Goal: Navigation & Orientation: Find specific page/section

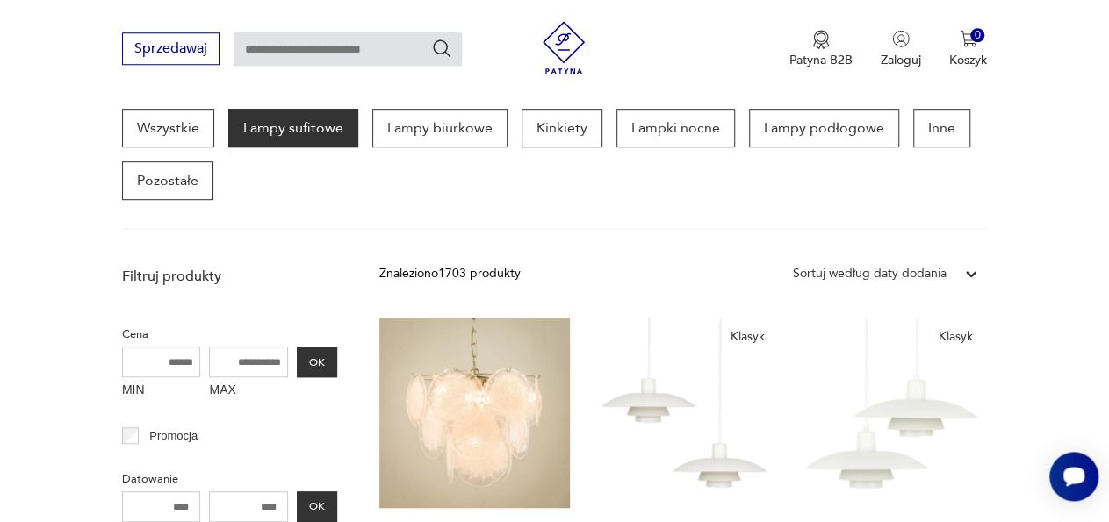
scroll to position [400, 0]
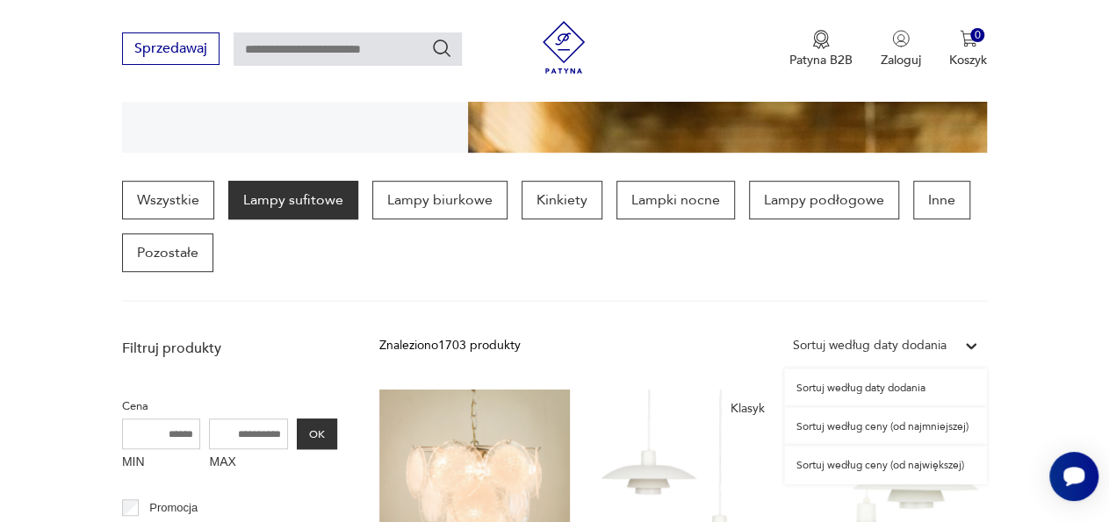
click at [968, 345] on icon at bounding box center [971, 346] width 18 height 18
click at [917, 424] on div "Sortuj według ceny (od najmniejszej)" at bounding box center [885, 426] width 203 height 39
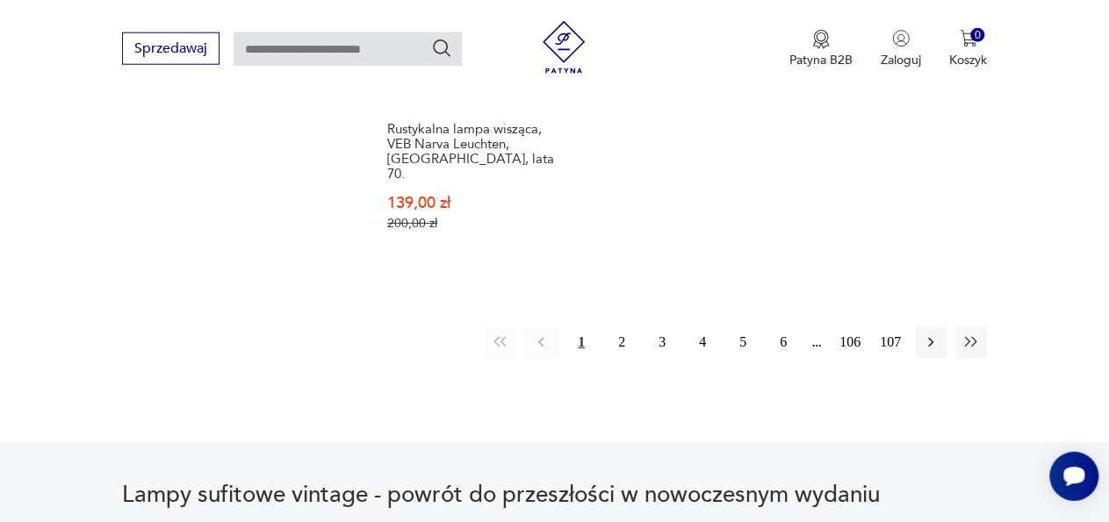
scroll to position [2739, 0]
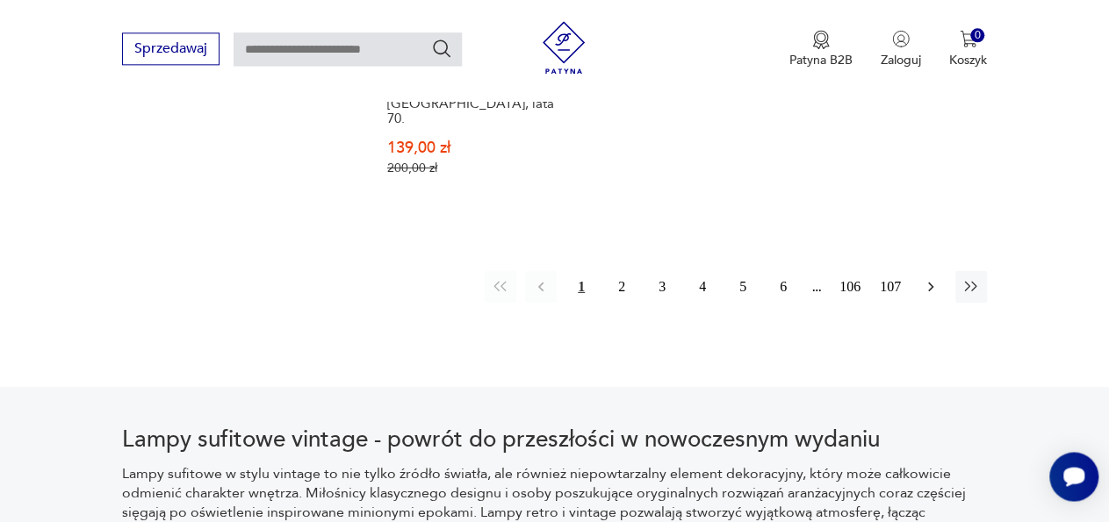
click at [932, 277] on icon "button" at bounding box center [931, 286] width 18 height 18
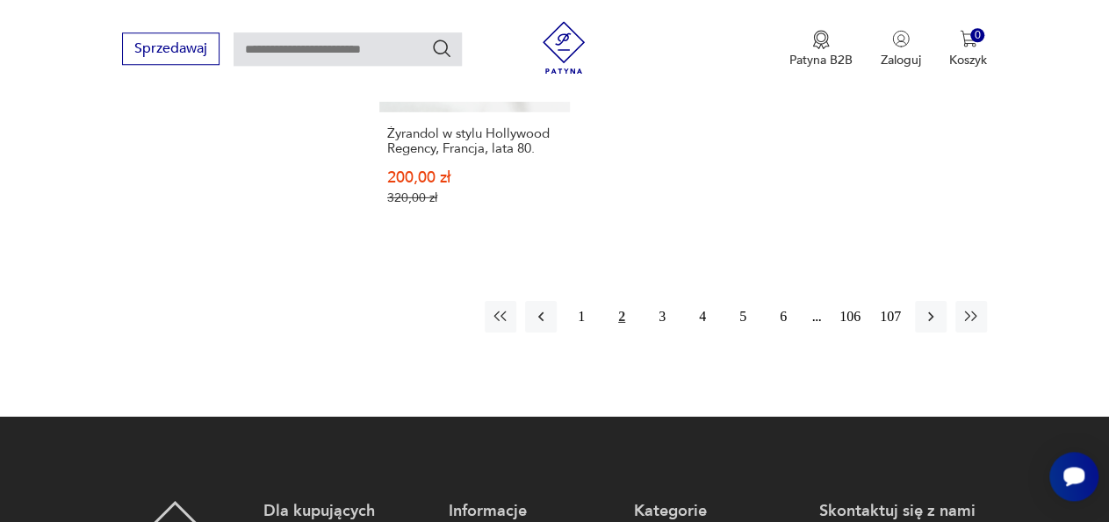
scroll to position [2813, 0]
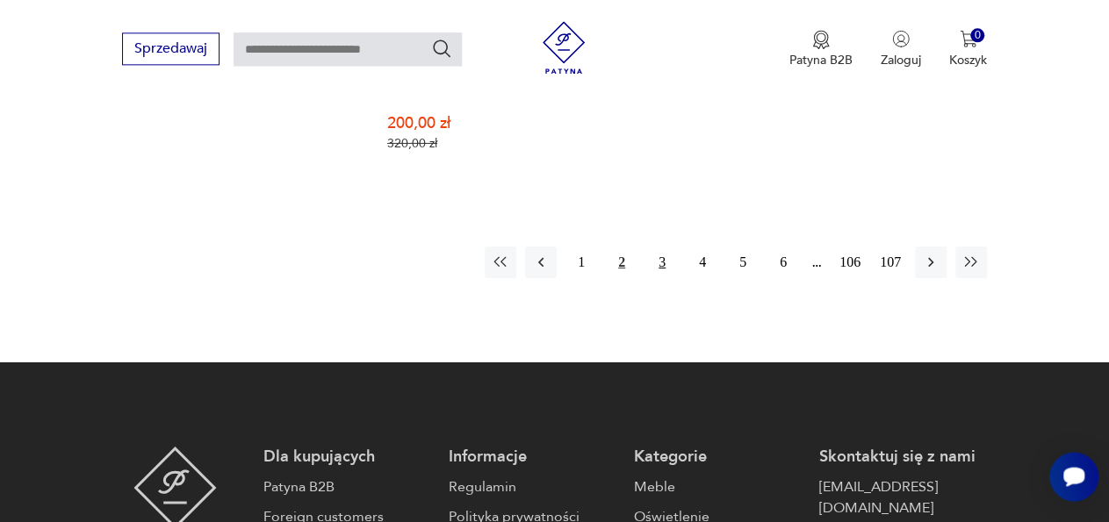
click at [657, 247] on button "3" at bounding box center [662, 263] width 32 height 32
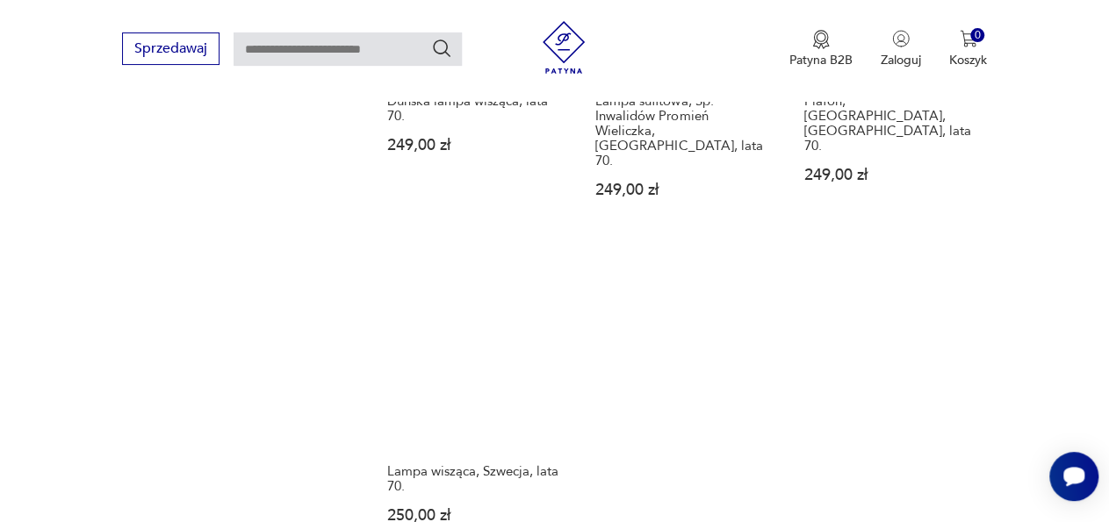
scroll to position [2422, 0]
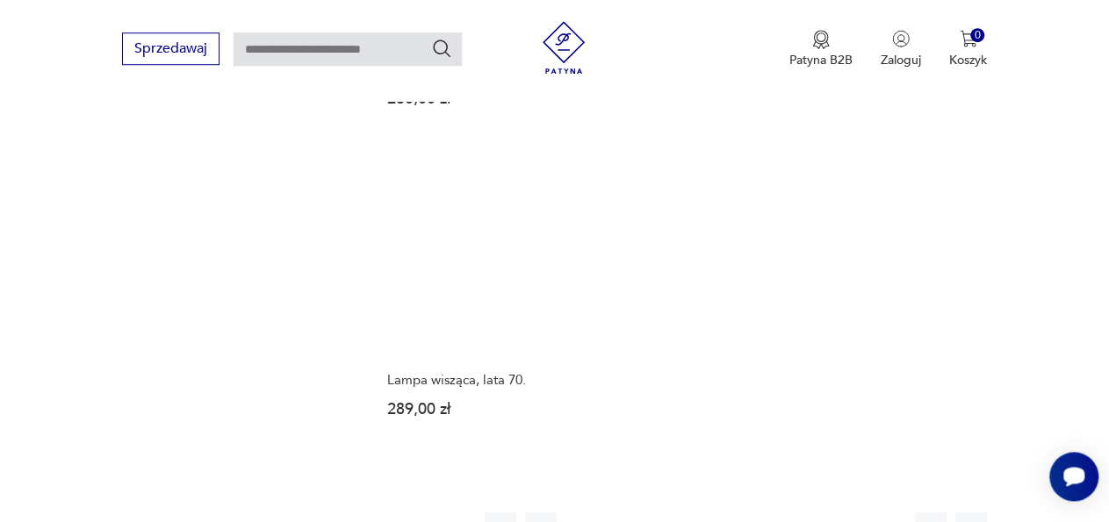
scroll to position [2422, 0]
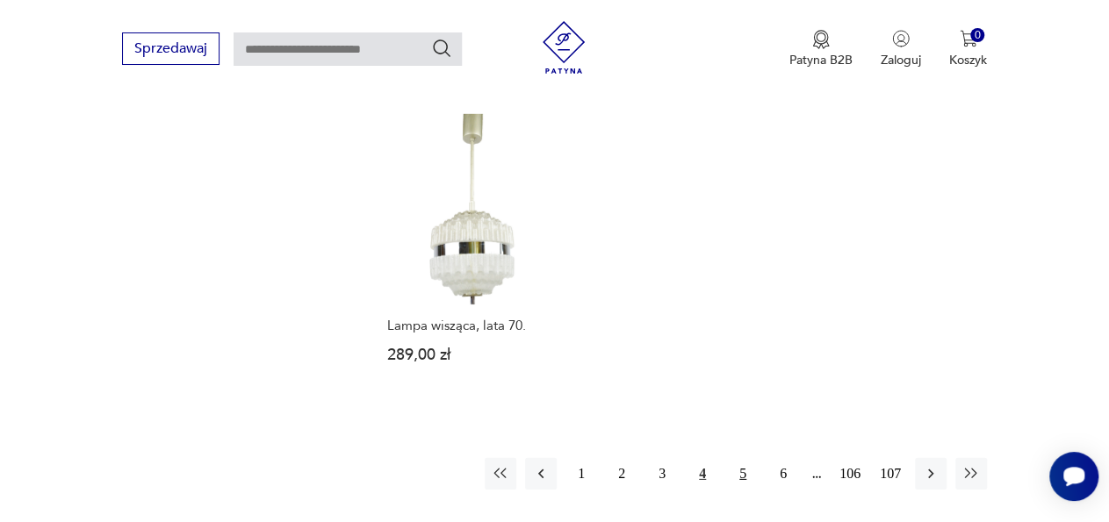
click at [745, 458] on button "5" at bounding box center [743, 474] width 32 height 32
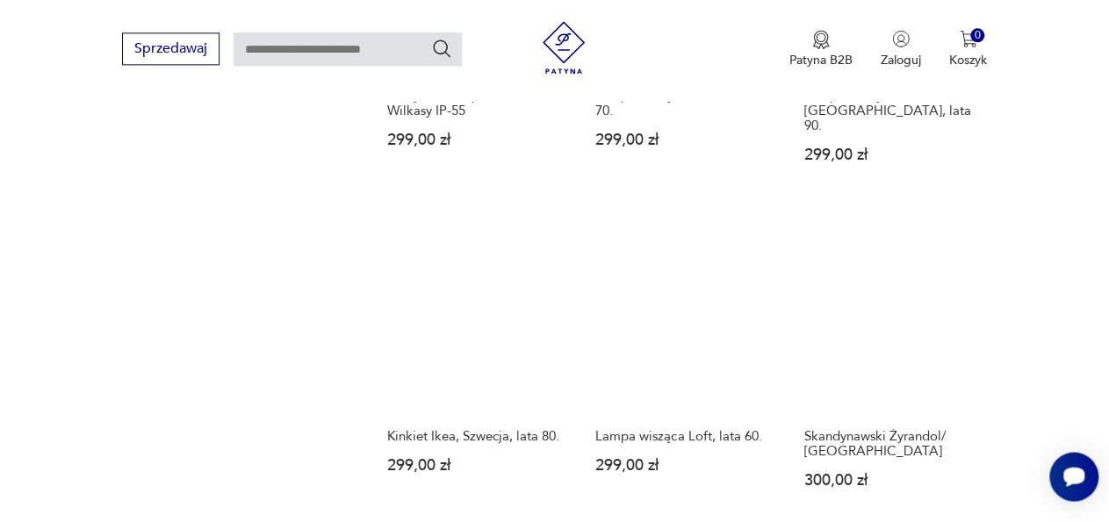
scroll to position [2422, 0]
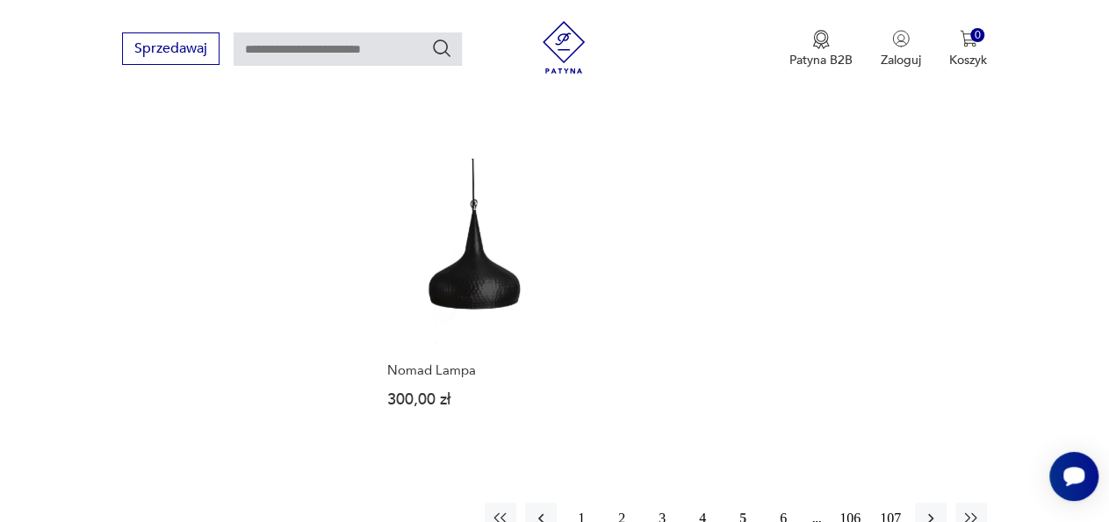
click at [782, 503] on button "6" at bounding box center [783, 519] width 32 height 32
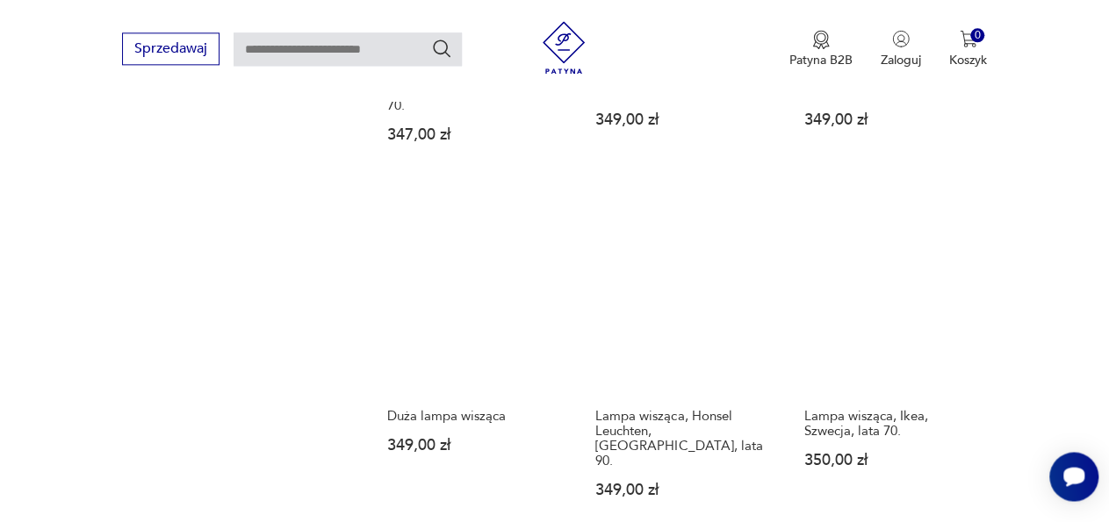
scroll to position [2422, 0]
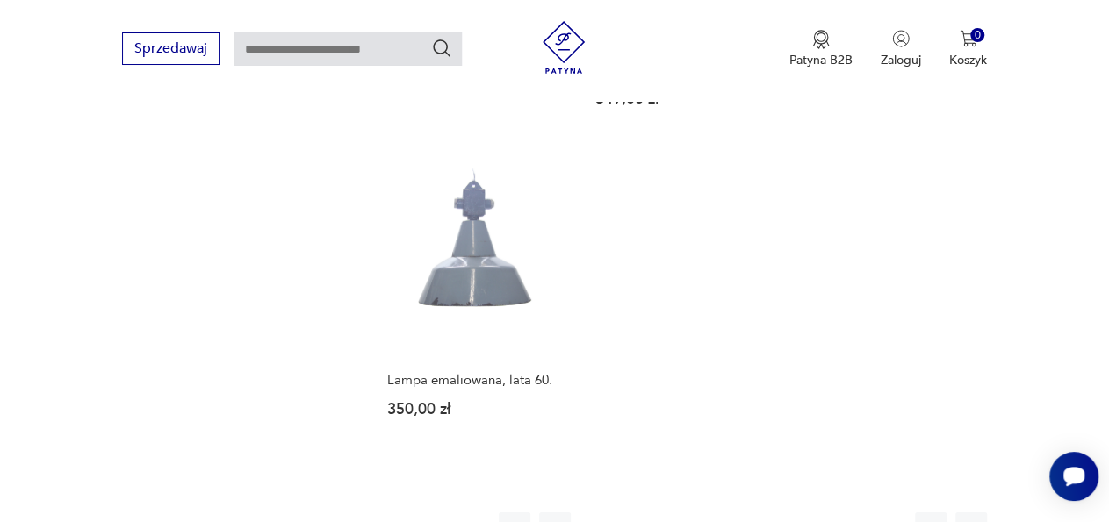
click at [786, 513] on button "7" at bounding box center [783, 529] width 32 height 32
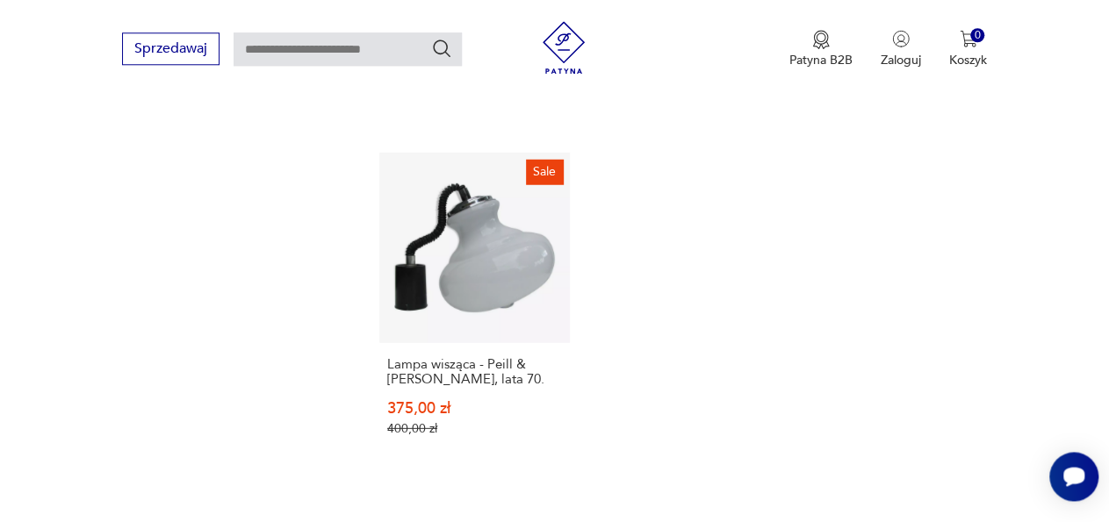
scroll to position [2422, 0]
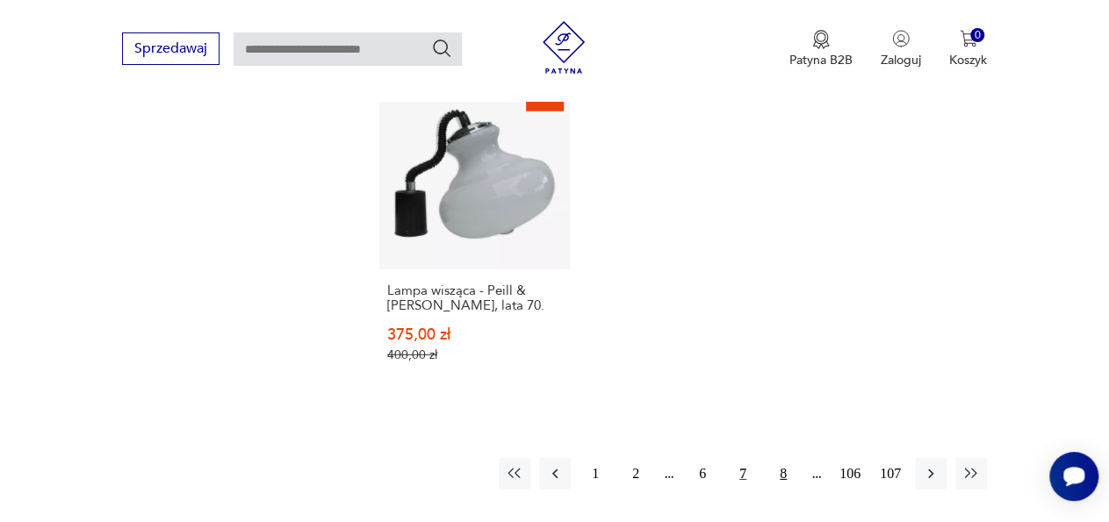
click at [781, 458] on button "8" at bounding box center [783, 474] width 32 height 32
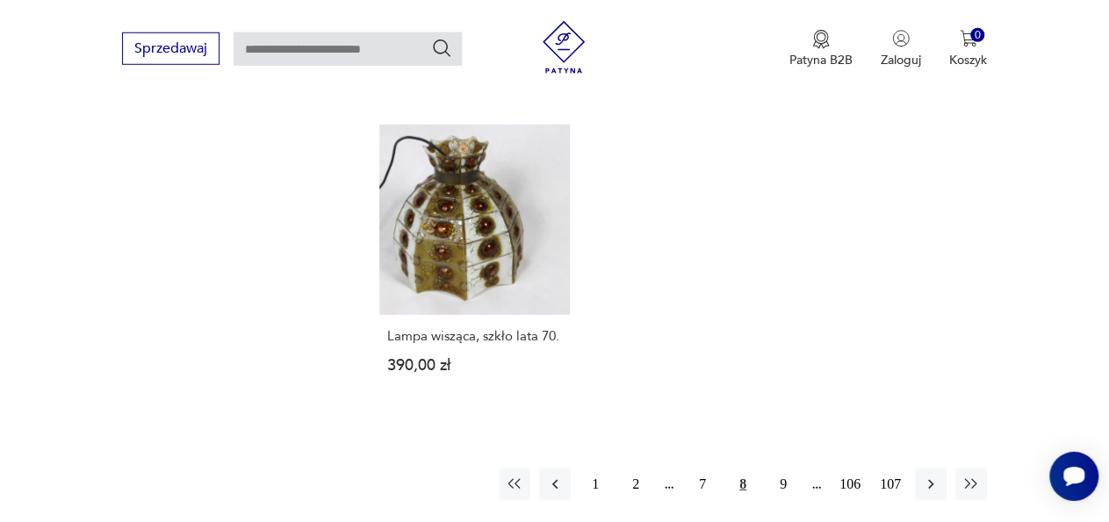
scroll to position [2422, 0]
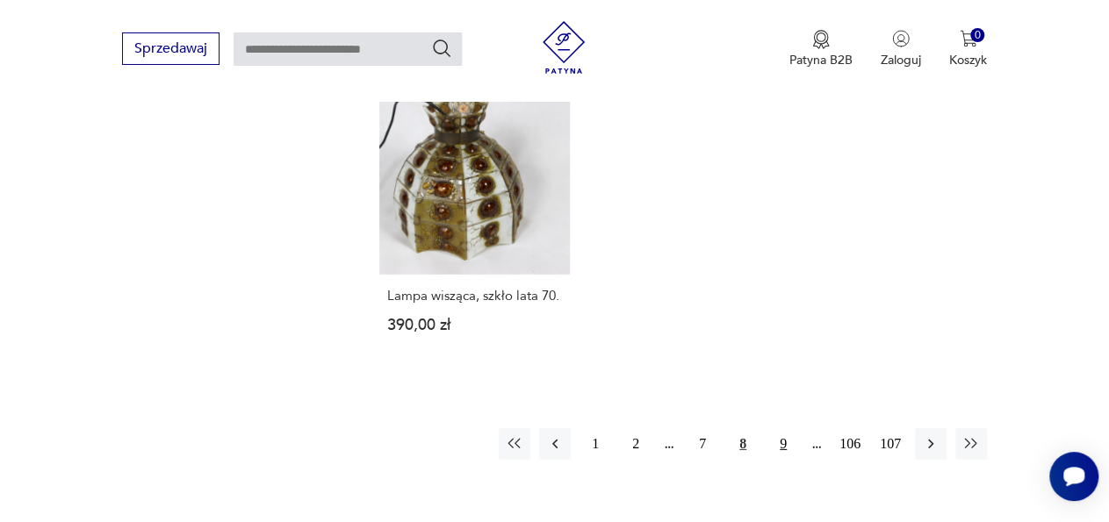
click at [784, 428] on button "9" at bounding box center [783, 444] width 32 height 32
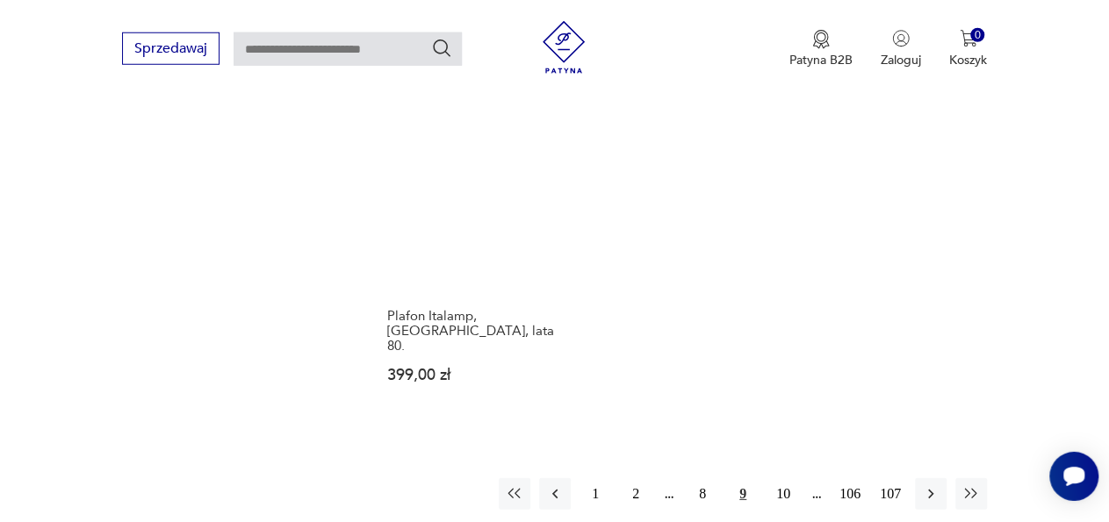
scroll to position [2422, 0]
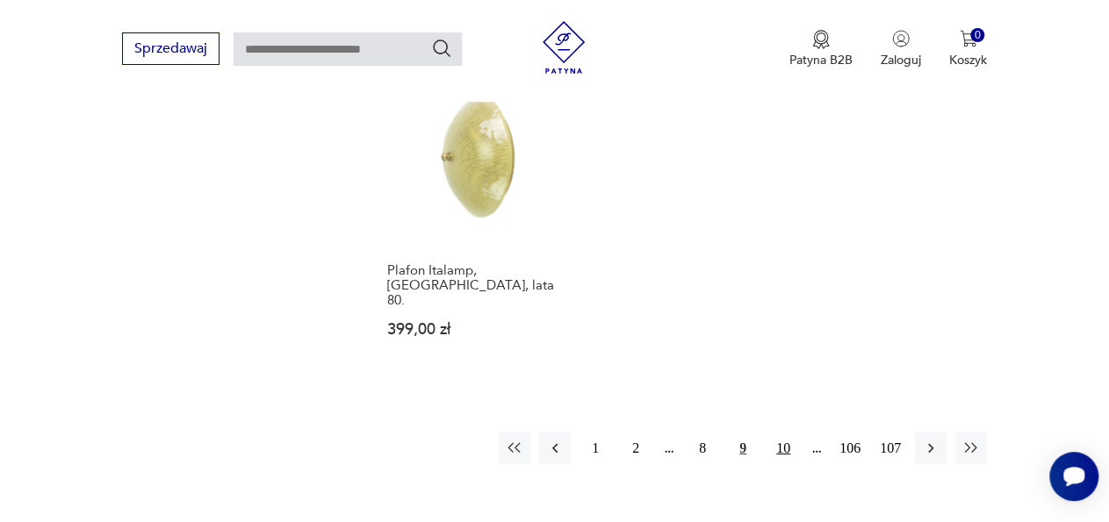
click at [787, 433] on button "10" at bounding box center [783, 449] width 32 height 32
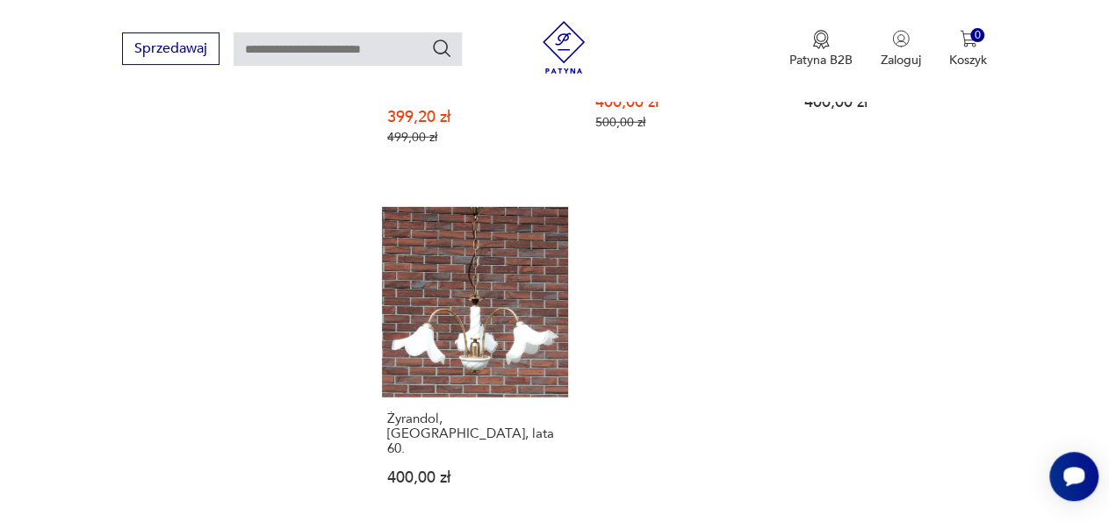
scroll to position [2422, 0]
